Goal: Find specific page/section: Find specific page/section

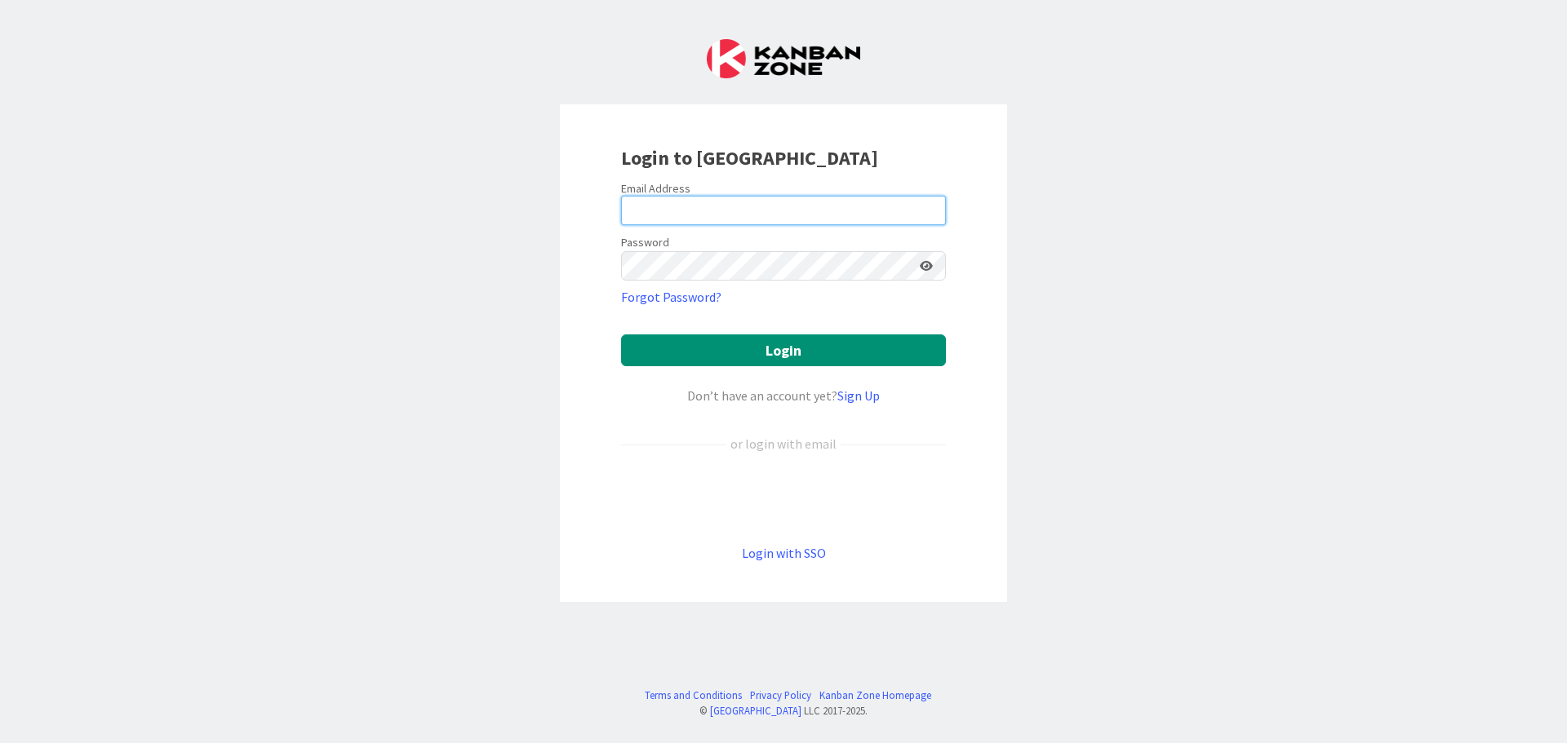
click at [711, 209] on input "email" at bounding box center [783, 210] width 325 height 29
type input "[EMAIL_ADDRESS][DOMAIN_NAME]"
click at [621, 335] on button "Login" at bounding box center [783, 351] width 325 height 32
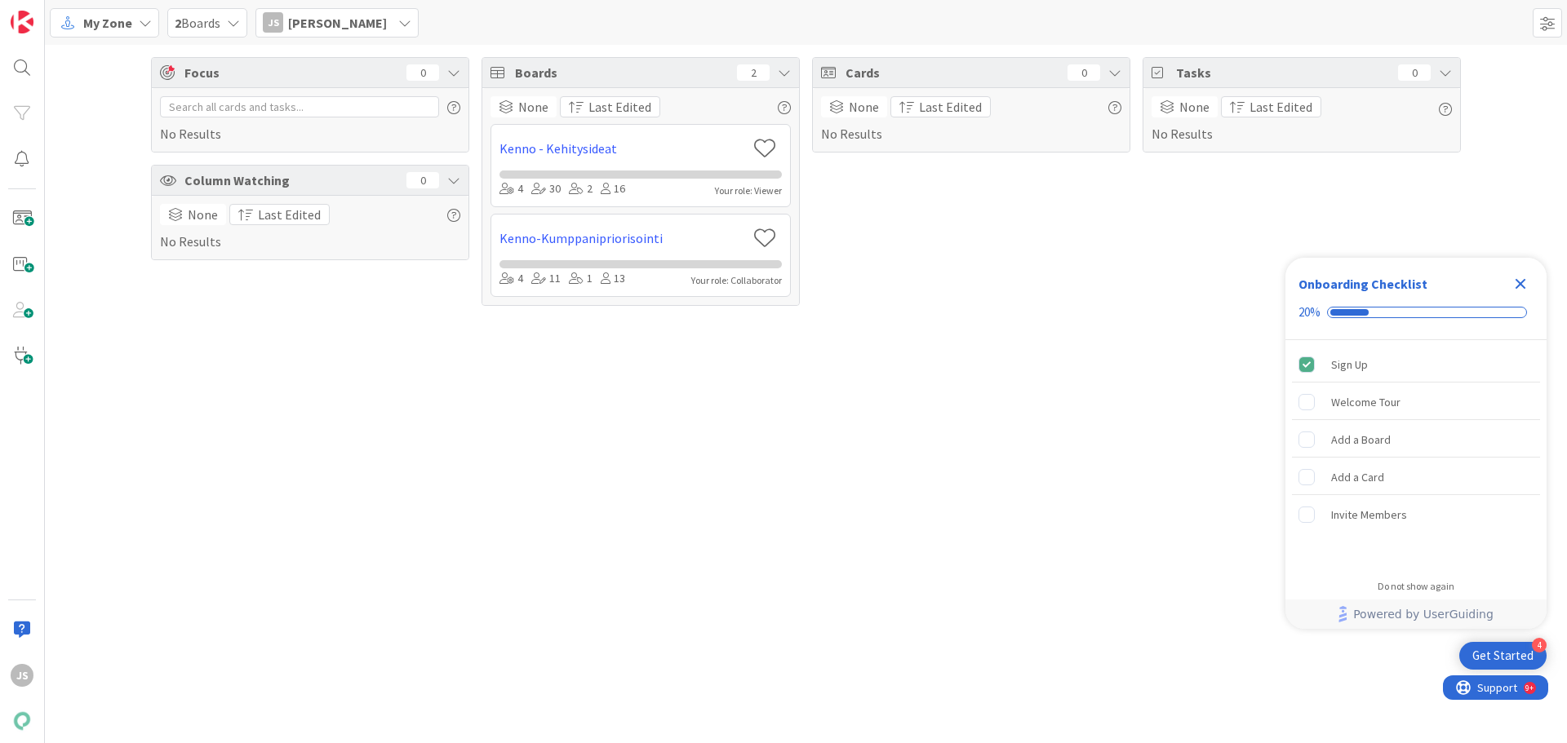
click at [139, 17] on icon at bounding box center [145, 22] width 13 height 13
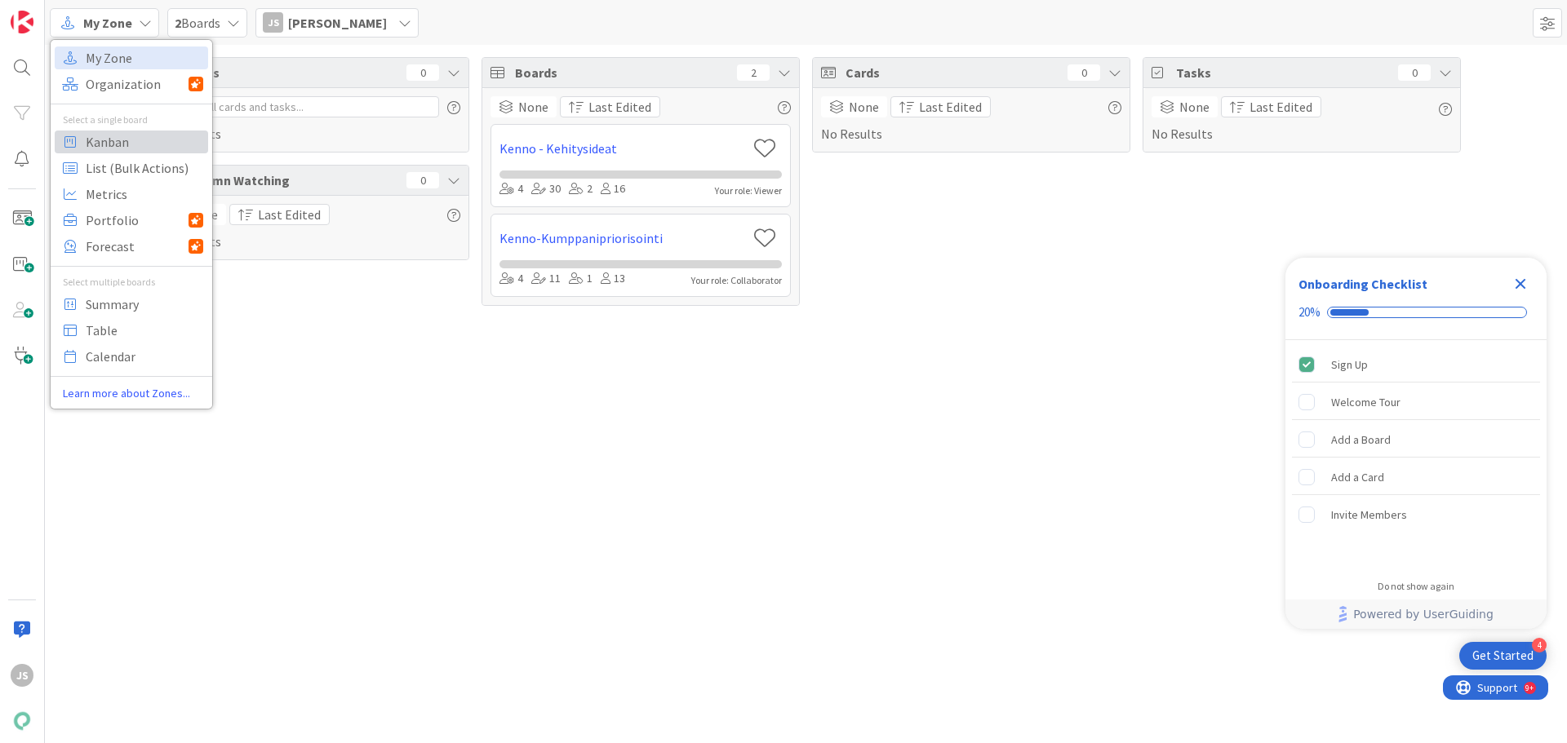
click at [111, 136] on span "Kanban" at bounding box center [145, 142] width 118 height 24
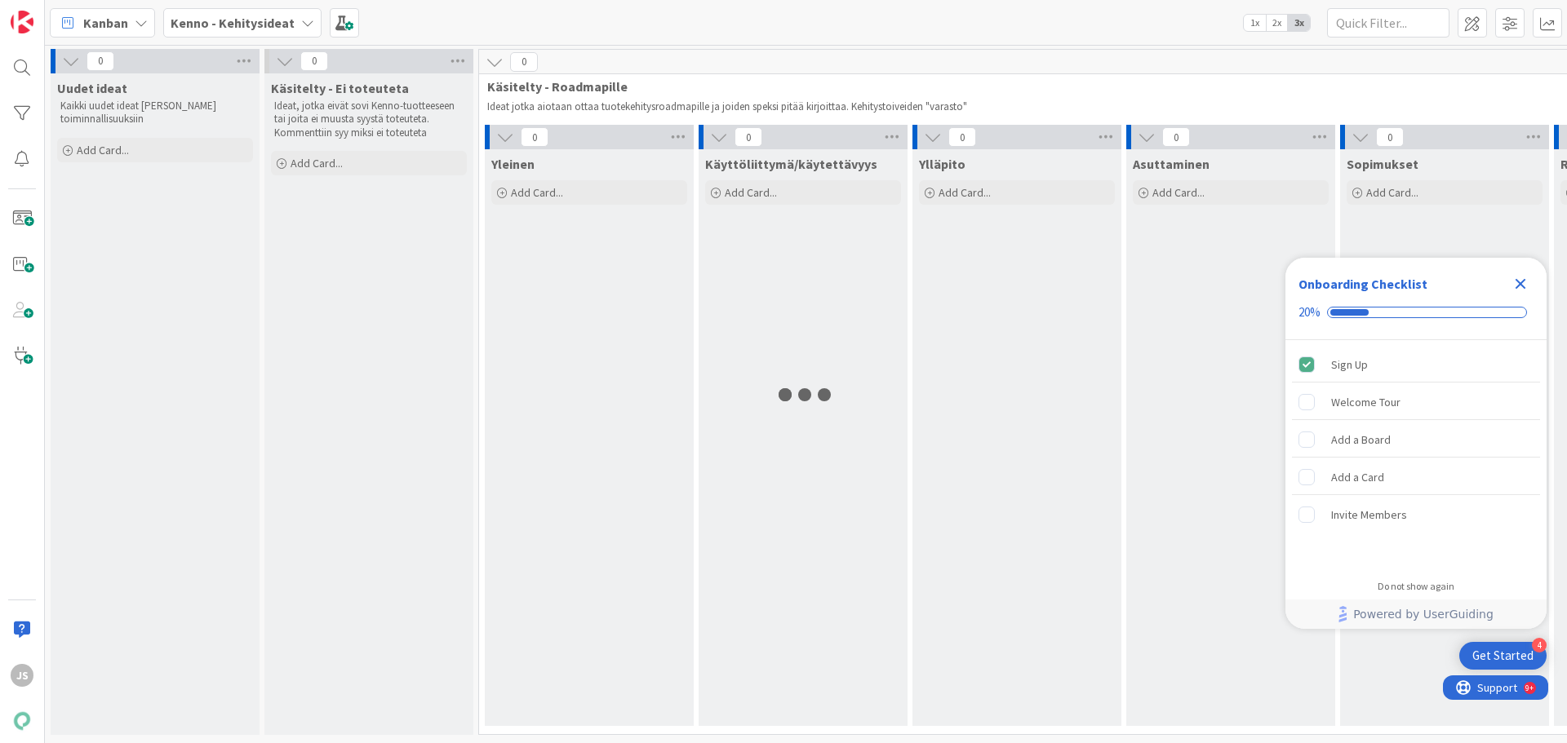
click at [1517, 287] on icon "Close Checklist" at bounding box center [1521, 284] width 11 height 11
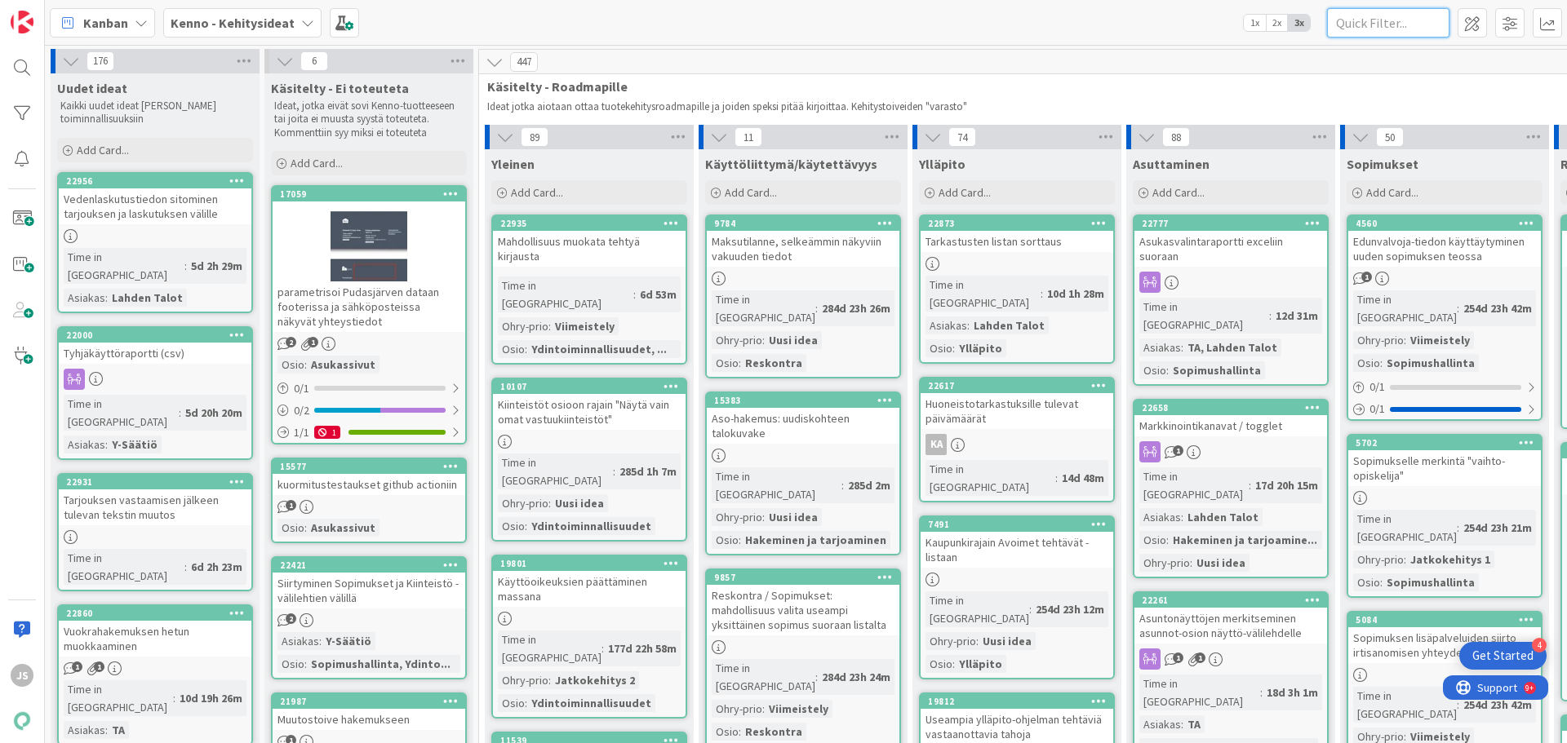
click at [1387, 29] on input "text" at bounding box center [1388, 22] width 122 height 29
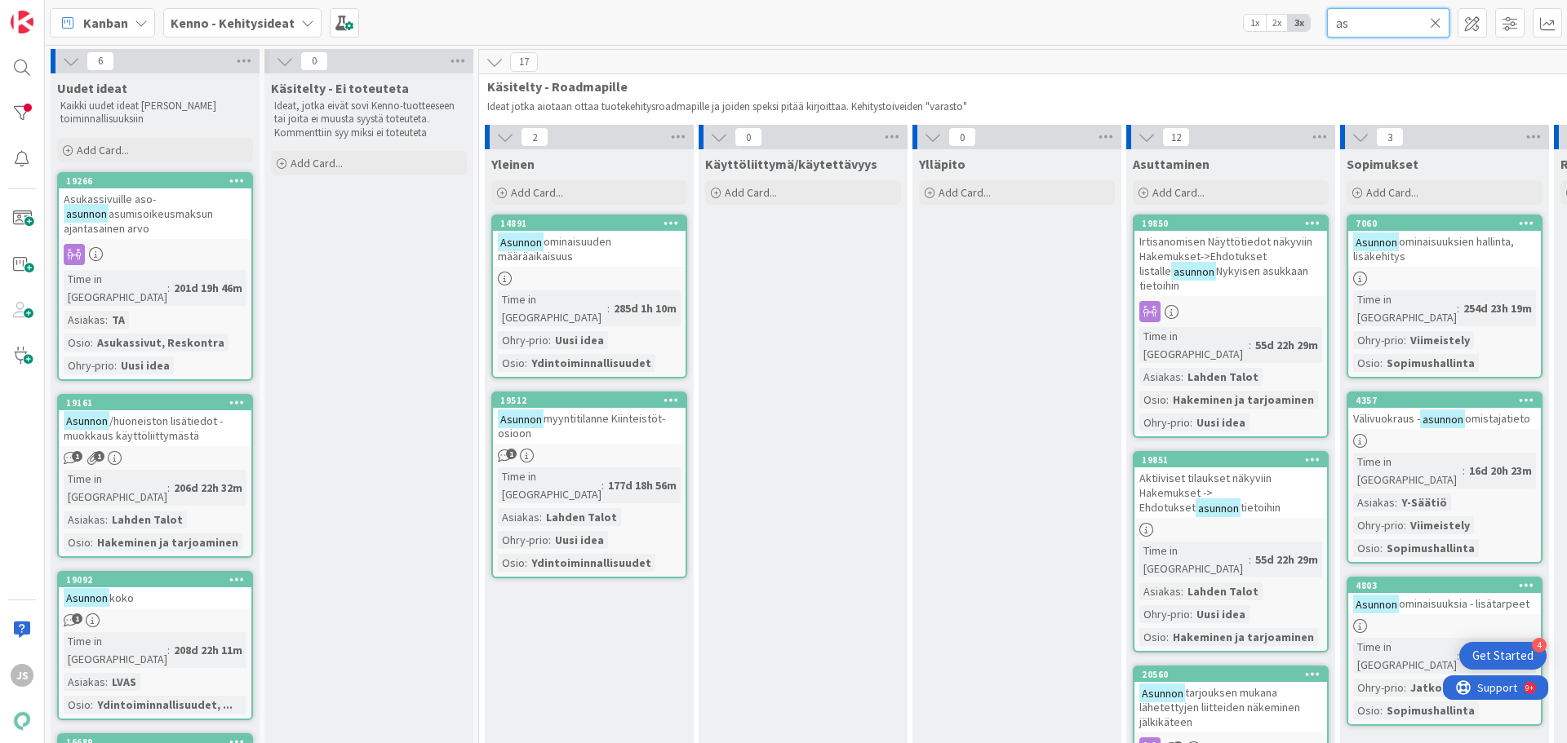
type input "a"
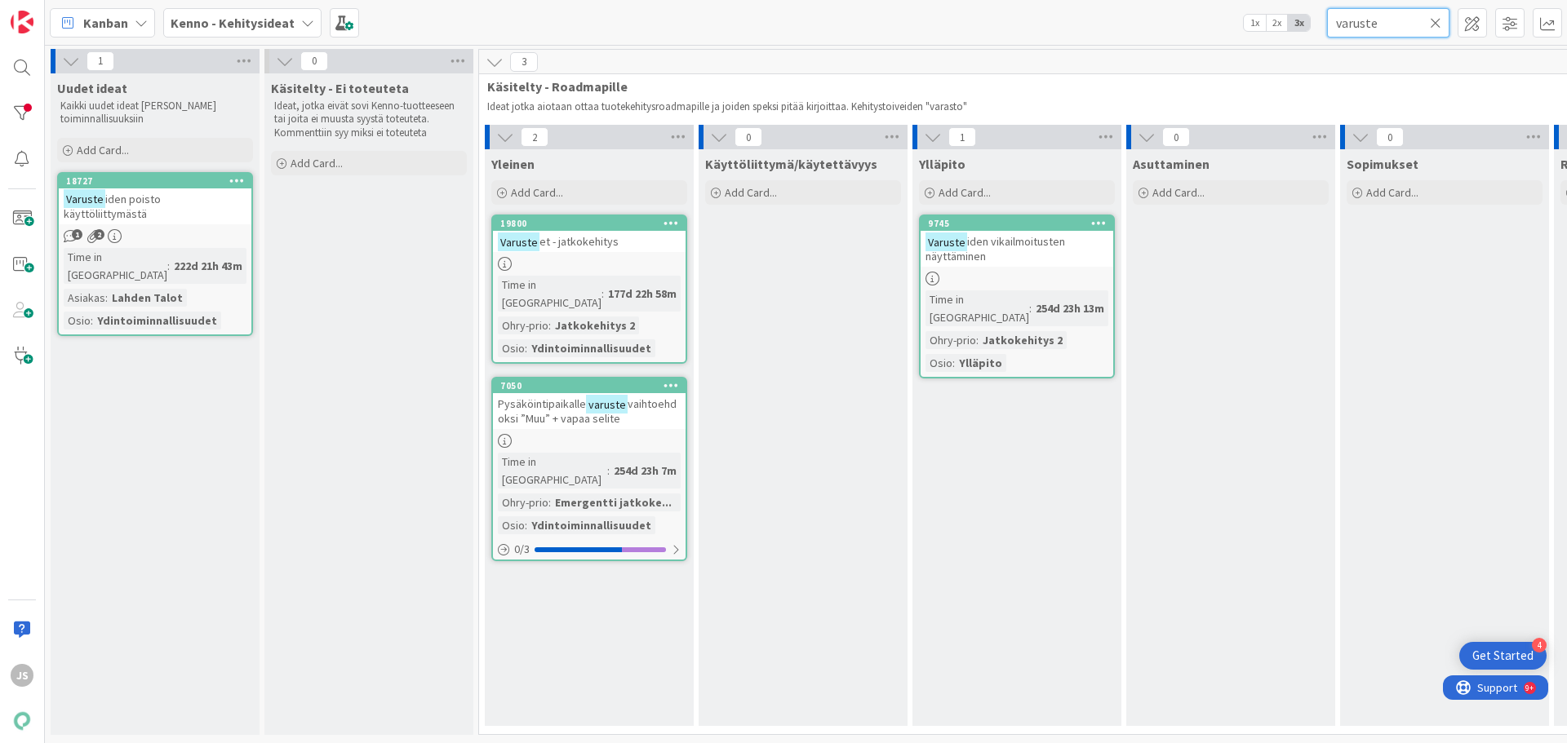
type input "varuste"
click at [574, 246] on span "et - jatkokehitys" at bounding box center [578, 241] width 79 height 15
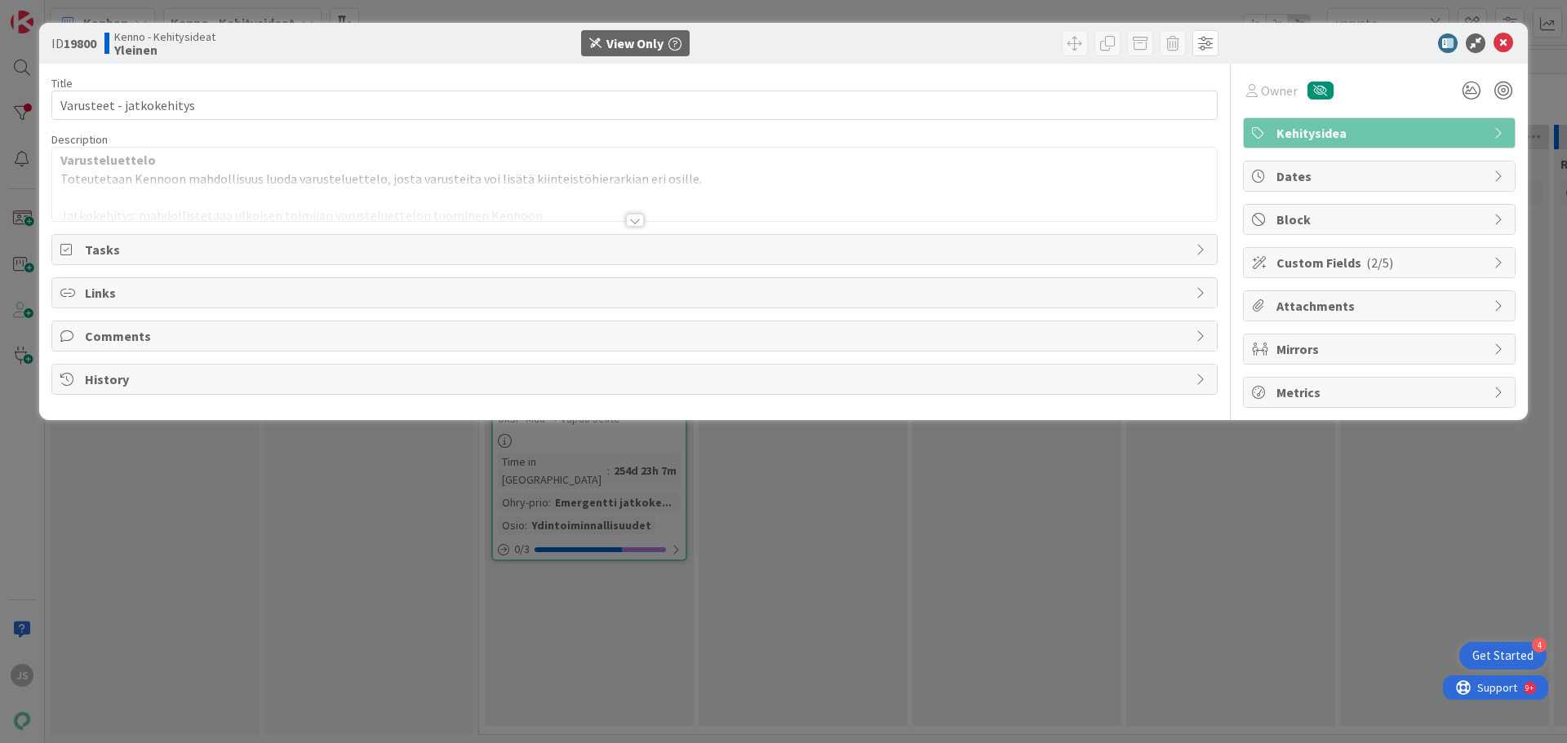
click at [634, 221] on div at bounding box center [635, 220] width 18 height 13
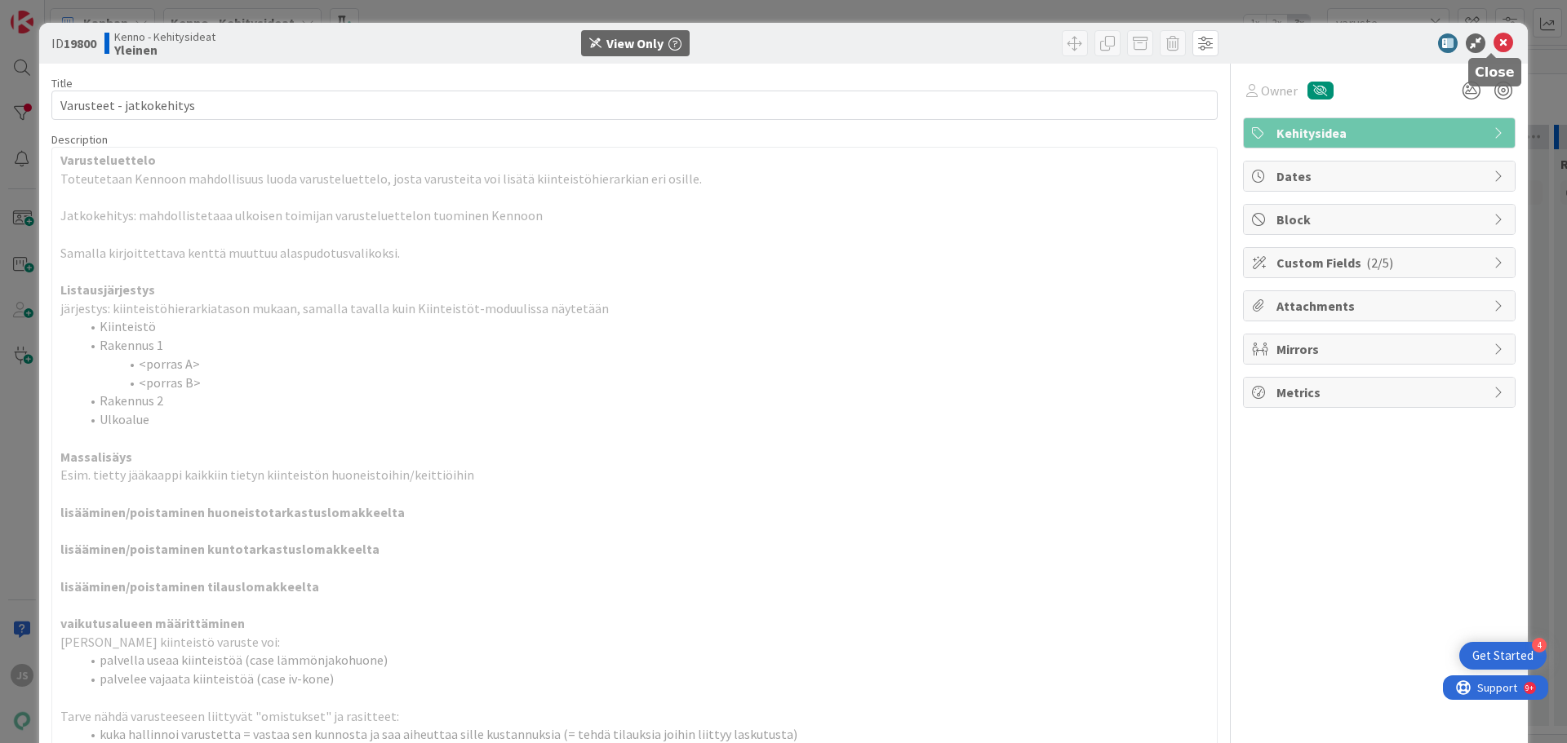
click at [1493, 40] on icon at bounding box center [1503, 43] width 20 height 20
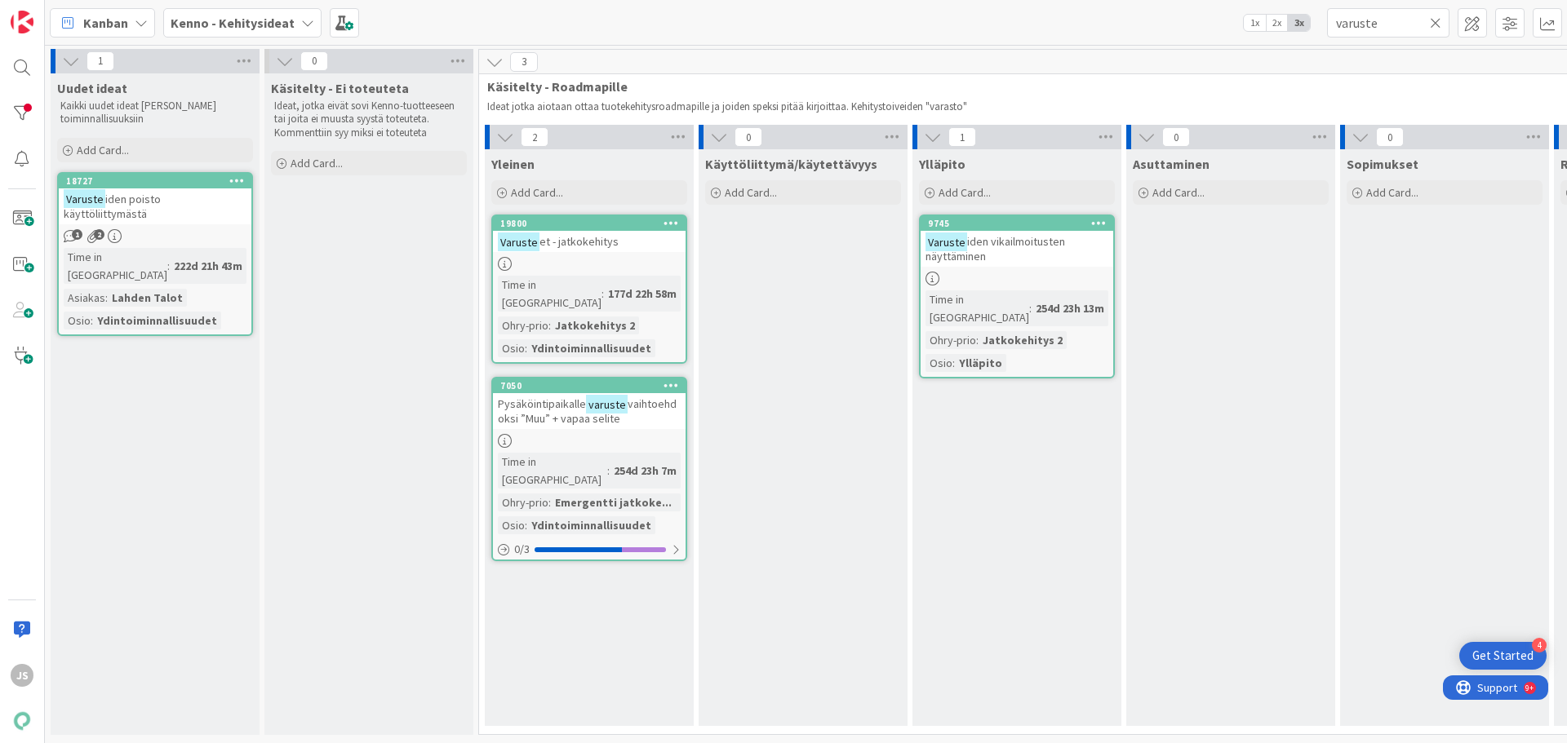
click at [304, 21] on icon at bounding box center [307, 22] width 13 height 13
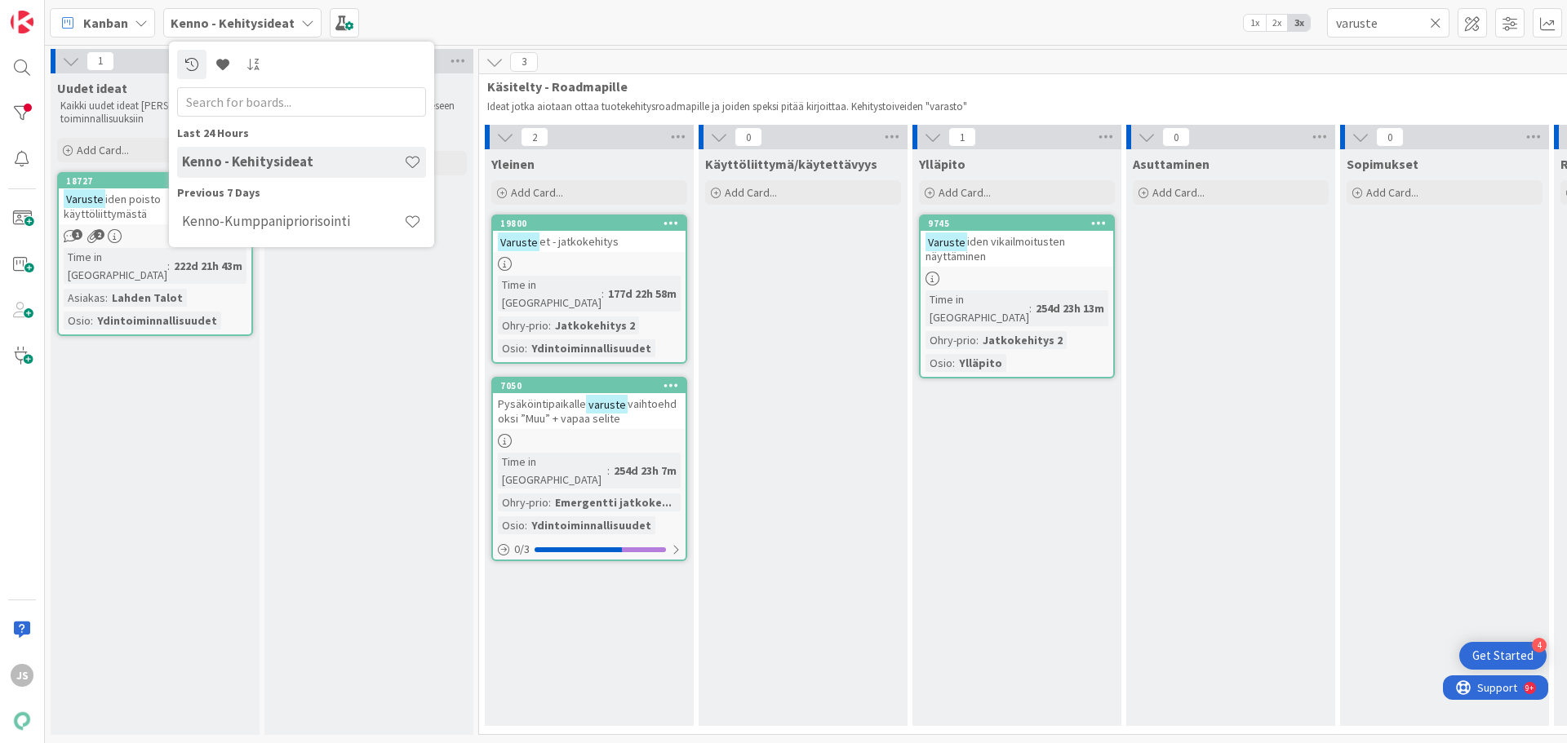
click at [550, 6] on div "Kanban Kenno - Kehitysideat Last 24 Hours Kenno - Kehitysideat Previous 7 Days …" at bounding box center [806, 22] width 1522 height 45
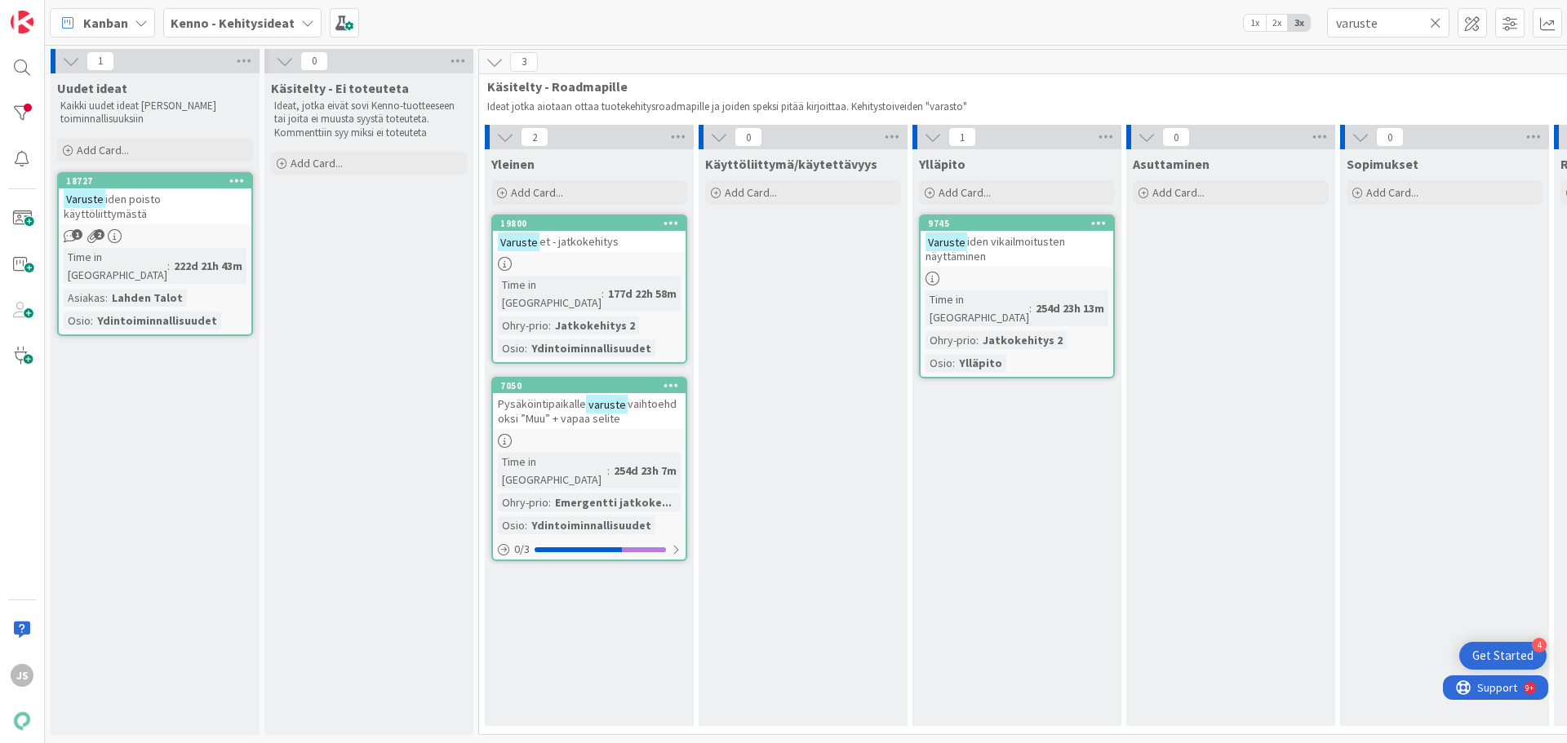
click at [1032, 246] on span "iden vikailmoitusten näyttäminen" at bounding box center [995, 248] width 140 height 29
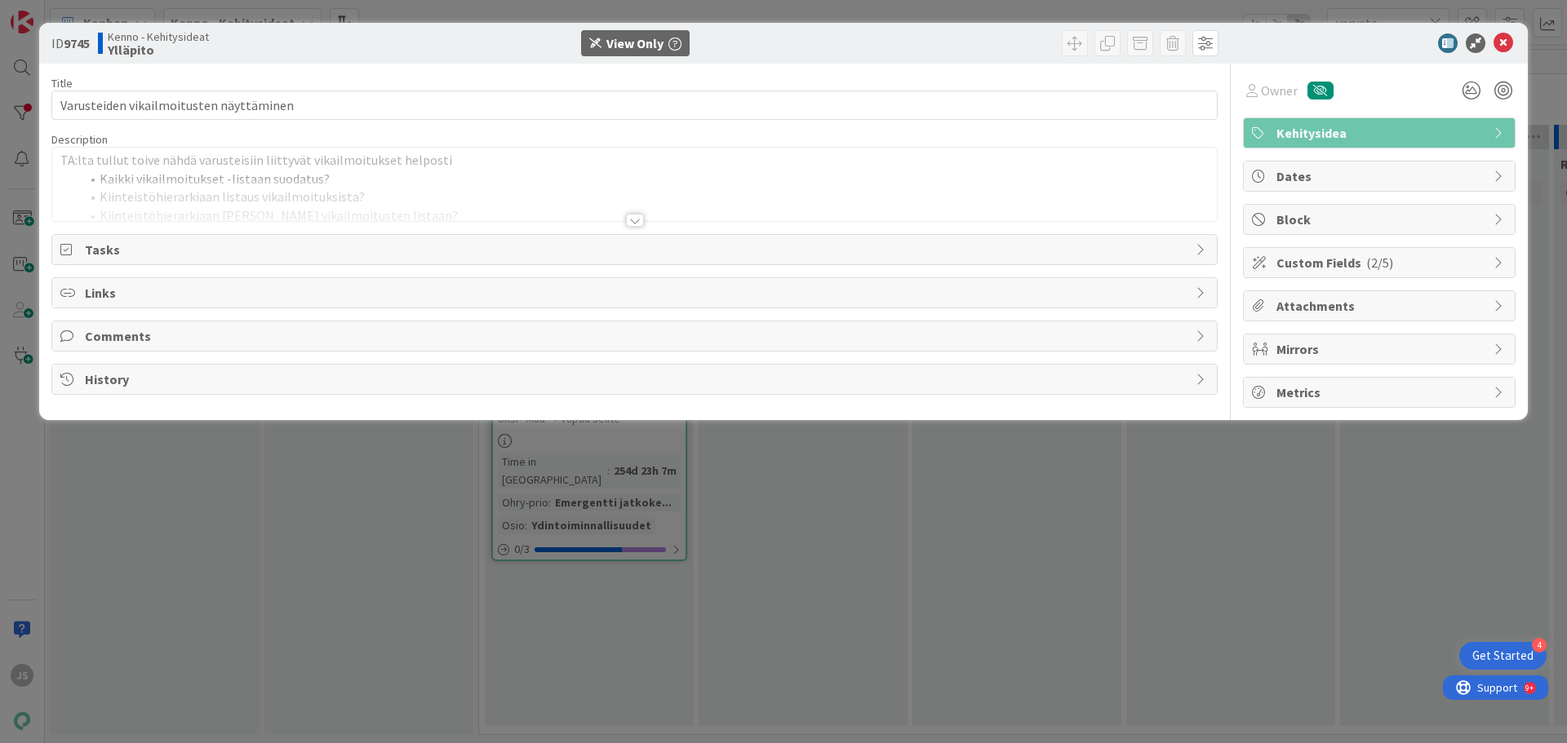
click at [628, 222] on div at bounding box center [635, 220] width 18 height 13
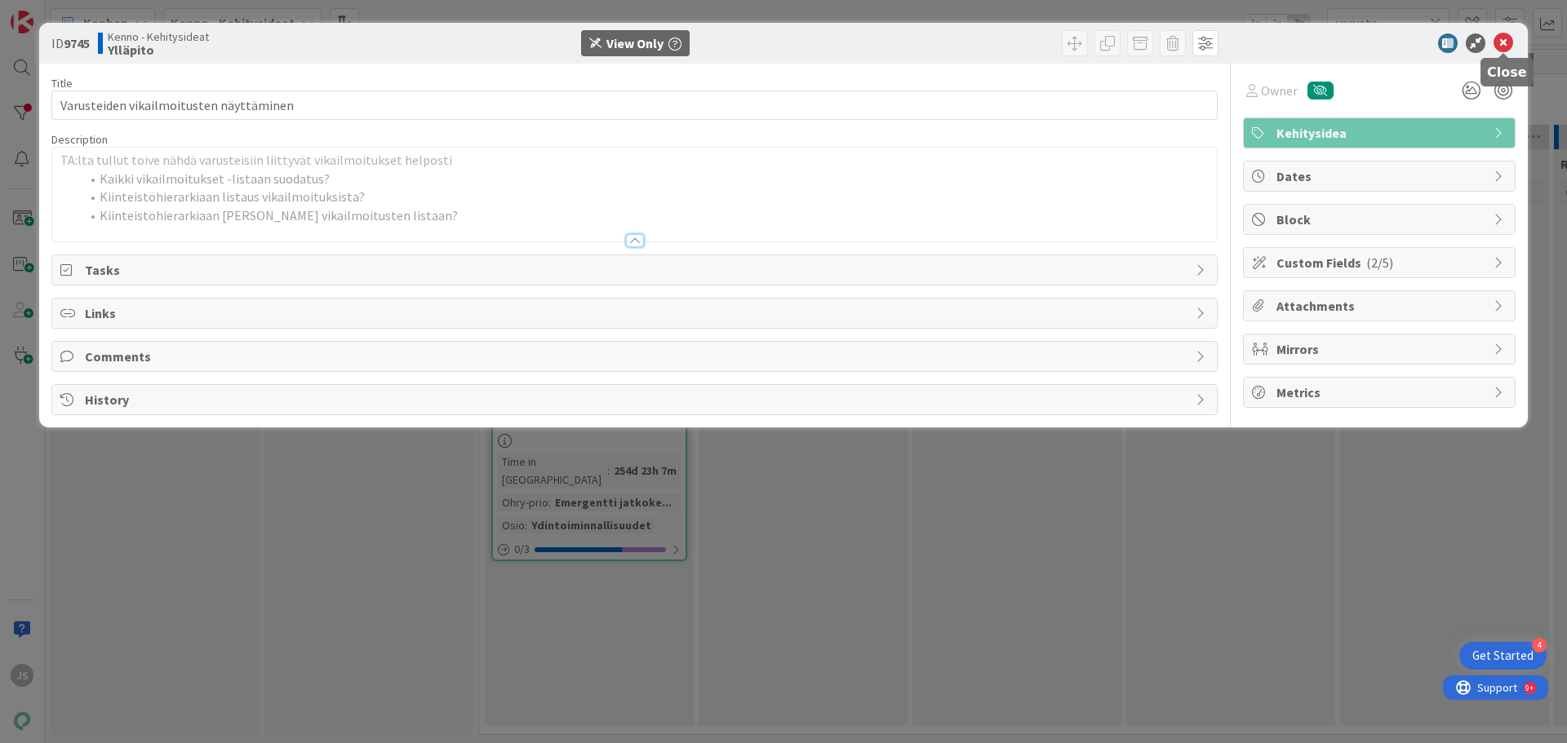
click at [1503, 45] on icon at bounding box center [1503, 43] width 20 height 20
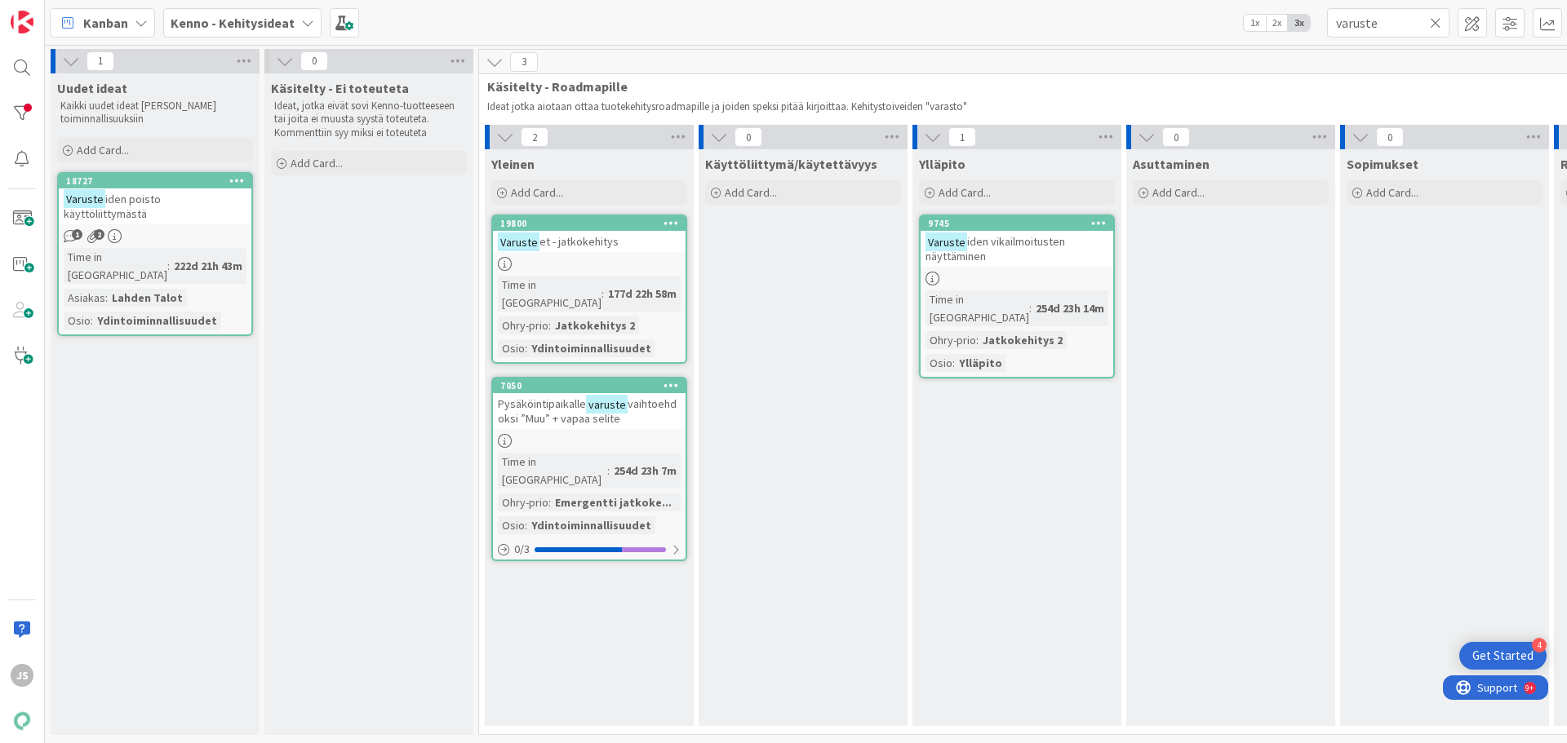
click at [1438, 24] on icon at bounding box center [1435, 23] width 11 height 15
